Goal: Task Accomplishment & Management: Complete application form

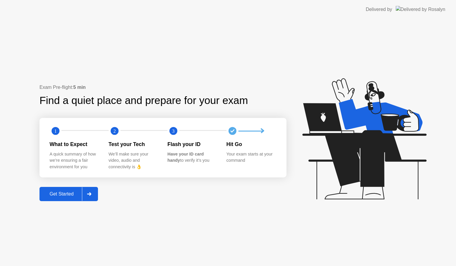
click at [61, 195] on div "Get Started" at bounding box center [61, 194] width 41 height 5
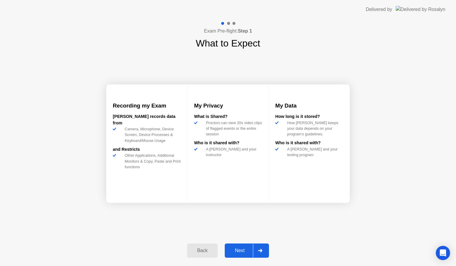
click at [244, 251] on div "Next" at bounding box center [239, 250] width 26 height 5
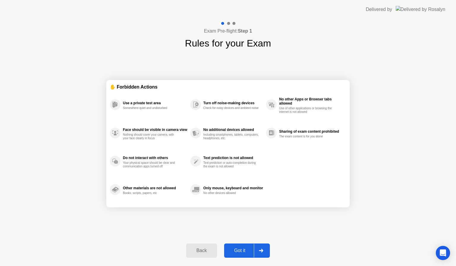
click at [244, 251] on div "Got it" at bounding box center [240, 250] width 28 height 5
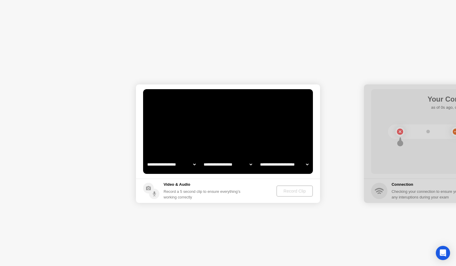
select select "**********"
select select "*******"
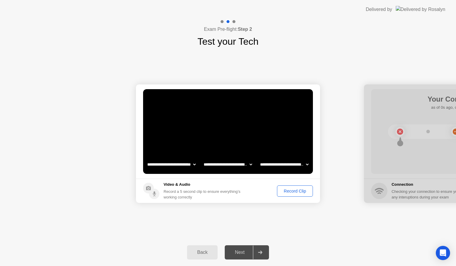
click at [294, 190] on div "Record Clip" at bounding box center [295, 191] width 32 height 5
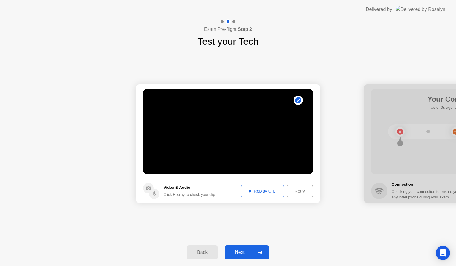
click at [238, 250] on div "Next" at bounding box center [239, 252] width 26 height 5
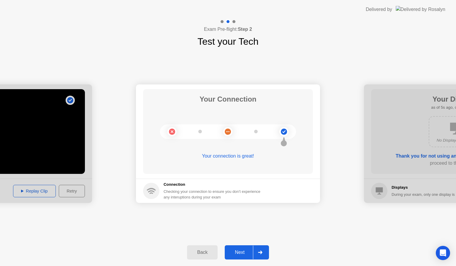
click at [242, 252] on div "Next" at bounding box center [239, 252] width 26 height 5
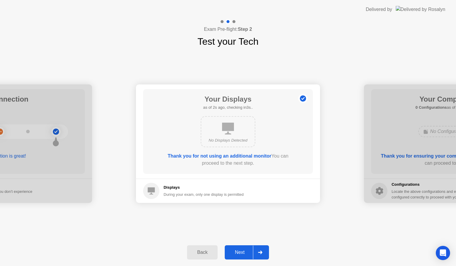
click at [242, 252] on div "Next" at bounding box center [239, 252] width 26 height 5
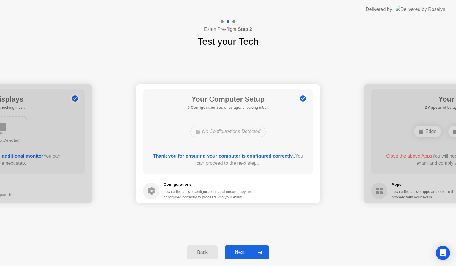
click at [242, 252] on div "Next" at bounding box center [239, 252] width 26 height 5
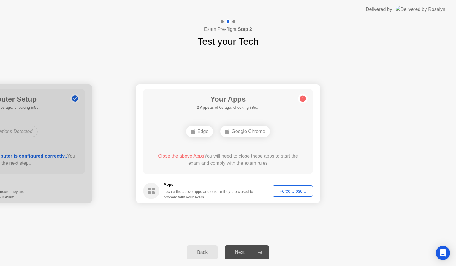
click at [242, 252] on div "Next" at bounding box center [239, 252] width 26 height 5
click at [206, 253] on div "Back" at bounding box center [202, 252] width 27 height 5
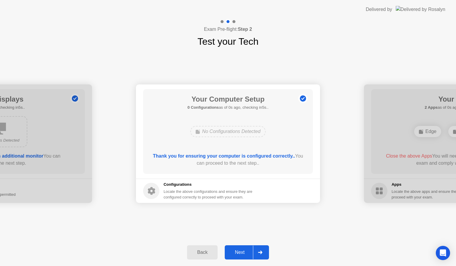
click at [206, 253] on div "Back" at bounding box center [202, 252] width 27 height 5
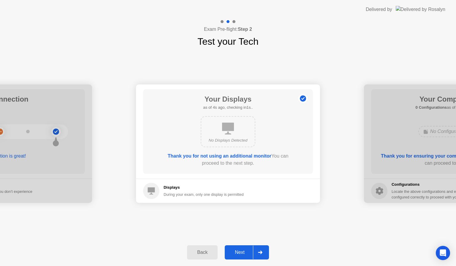
click at [206, 253] on div "Back" at bounding box center [202, 252] width 27 height 5
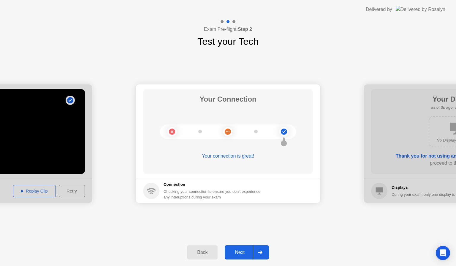
click at [232, 254] on div "Next" at bounding box center [239, 252] width 26 height 5
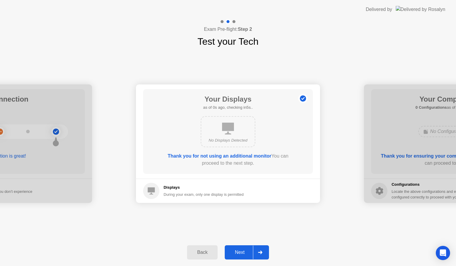
click at [232, 134] on icon at bounding box center [228, 129] width 12 height 12
click at [244, 253] on div "Next" at bounding box center [239, 252] width 26 height 5
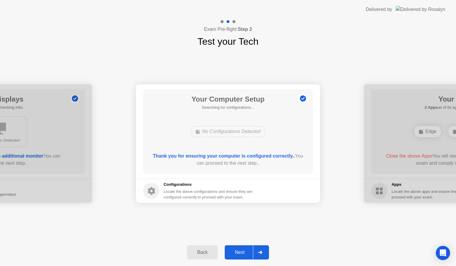
click at [244, 253] on div "Next" at bounding box center [239, 252] width 26 height 5
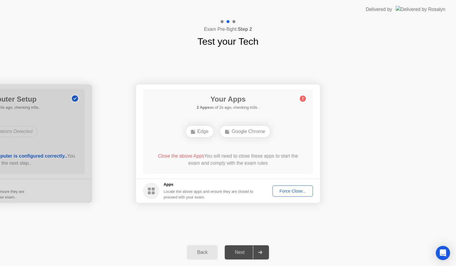
click at [293, 191] on div "Force Close..." at bounding box center [292, 191] width 36 height 5
click at [302, 189] on div "Force Close..." at bounding box center [292, 191] width 36 height 5
click at [297, 193] on div "Force Close..." at bounding box center [292, 191] width 36 height 5
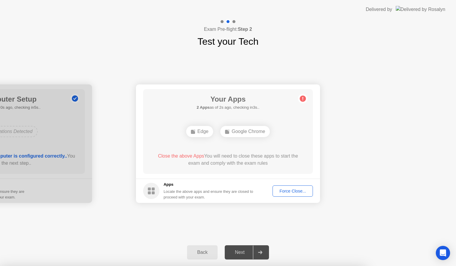
click at [285, 189] on div "Force Close..." at bounding box center [292, 191] width 36 height 5
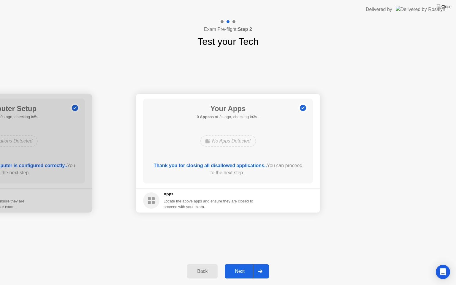
click at [240, 266] on div "Next" at bounding box center [239, 270] width 26 height 5
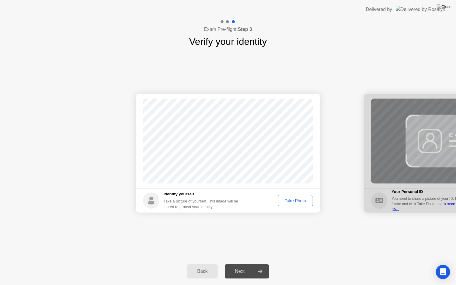
click at [292, 201] on div "Take Photo" at bounding box center [295, 200] width 31 height 5
click at [241, 266] on div "Next" at bounding box center [239, 270] width 26 height 5
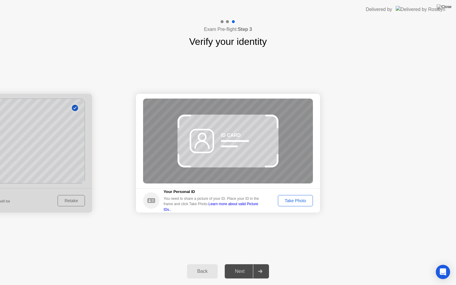
click at [241, 266] on div "Next" at bounding box center [239, 270] width 26 height 5
click at [295, 198] on div "Take Photo" at bounding box center [295, 200] width 31 height 5
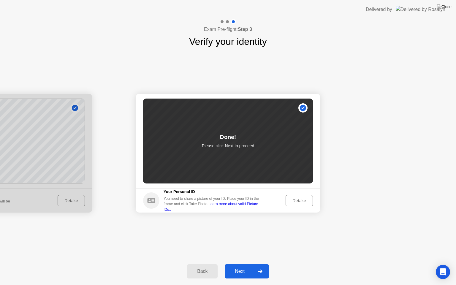
click at [241, 266] on div "Next" at bounding box center [239, 270] width 26 height 5
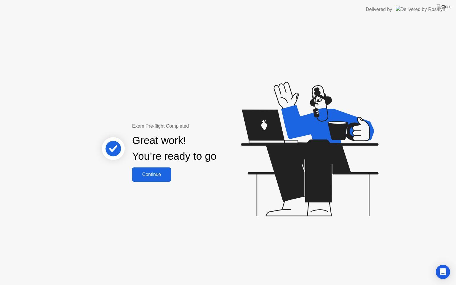
click at [159, 178] on button "Continue" at bounding box center [151, 174] width 39 height 14
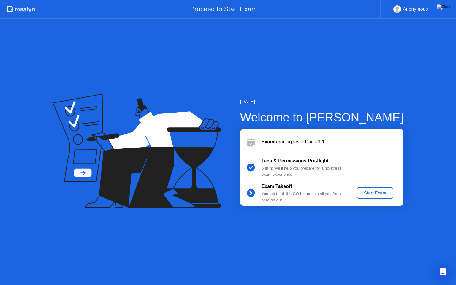
click at [377, 192] on div "Start Exam" at bounding box center [375, 192] width 32 height 5
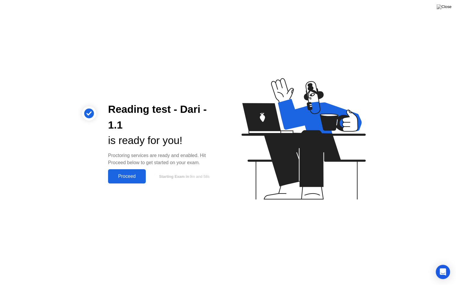
click at [118, 176] on div "Proceed" at bounding box center [127, 176] width 34 height 5
